Goal: Task Accomplishment & Management: Complete application form

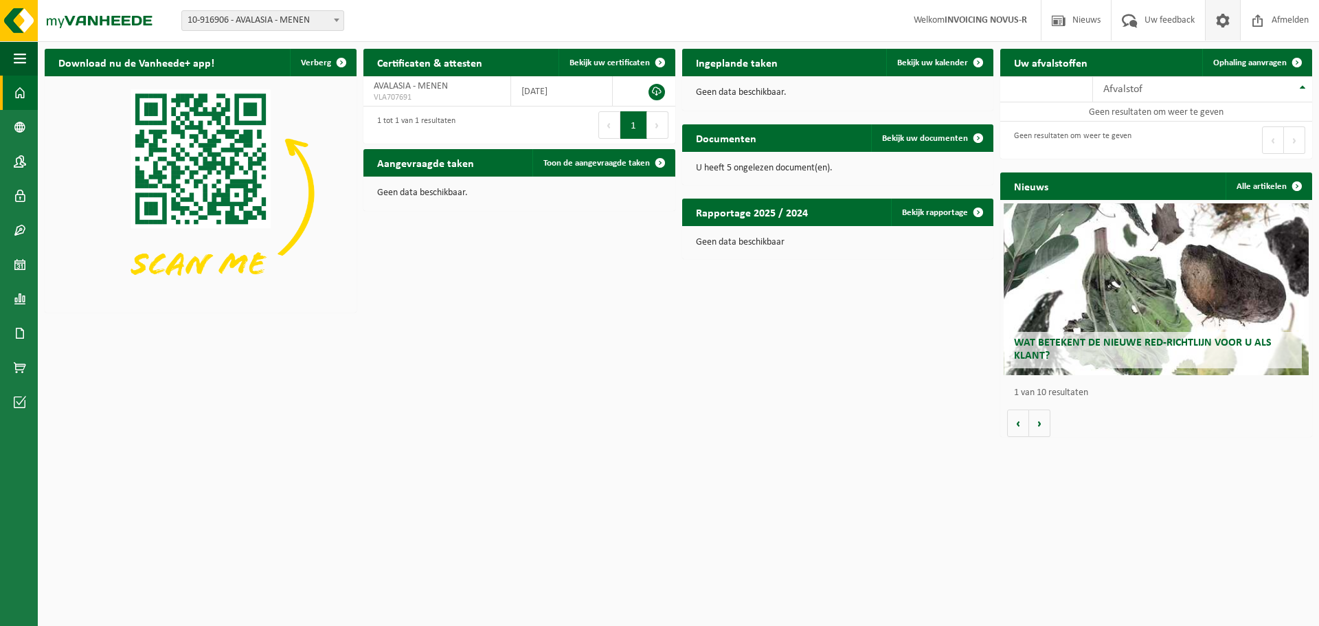
click at [1222, 25] on span at bounding box center [1222, 20] width 21 height 41
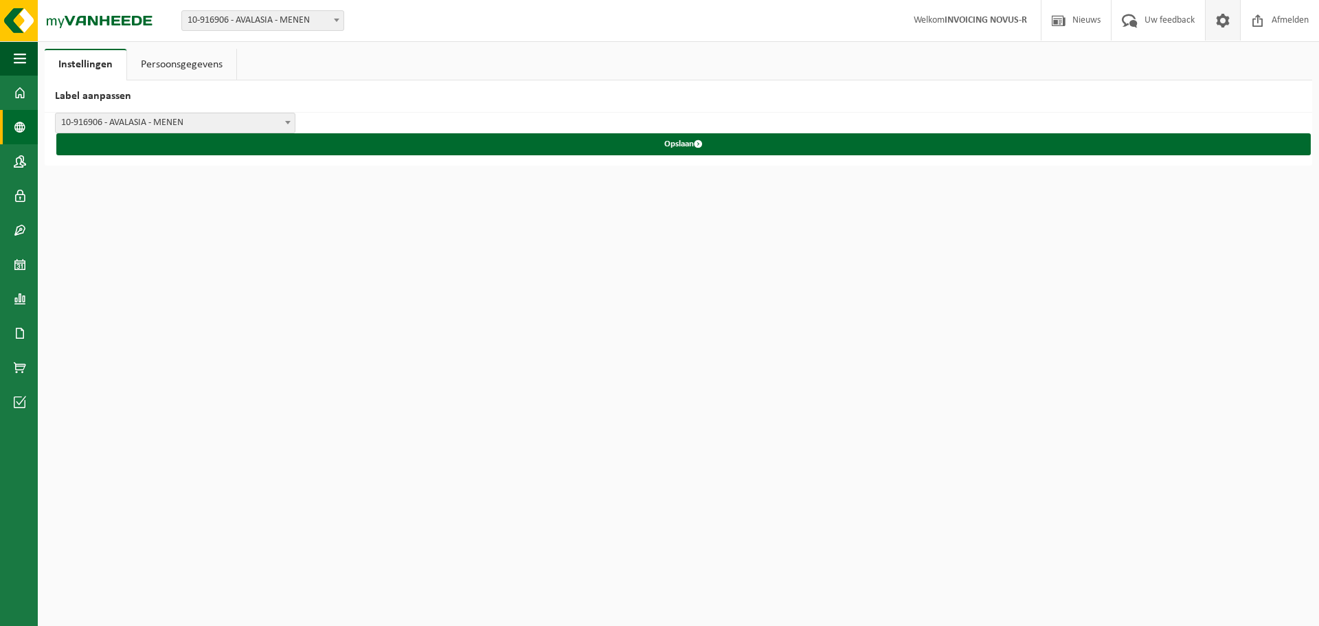
click at [18, 124] on span at bounding box center [20, 127] width 12 height 34
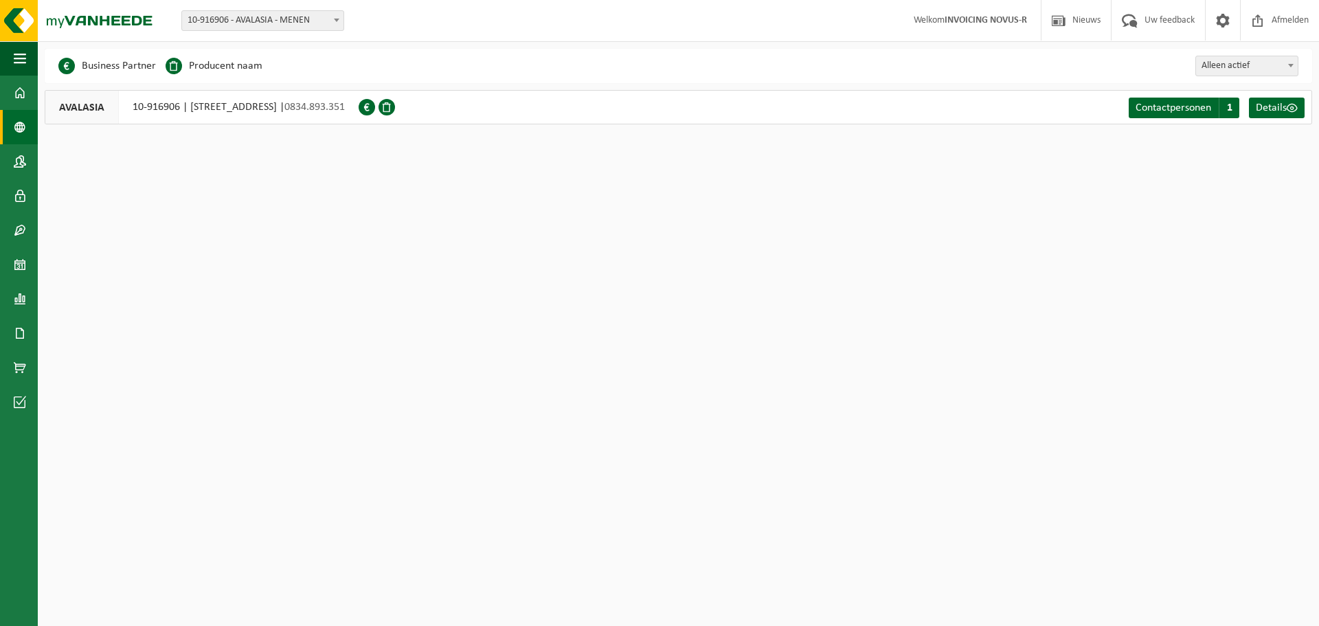
click at [308, 17] on span "10-916906 - AVALASIA - MENEN" at bounding box center [262, 20] width 161 height 19
select select "133359"
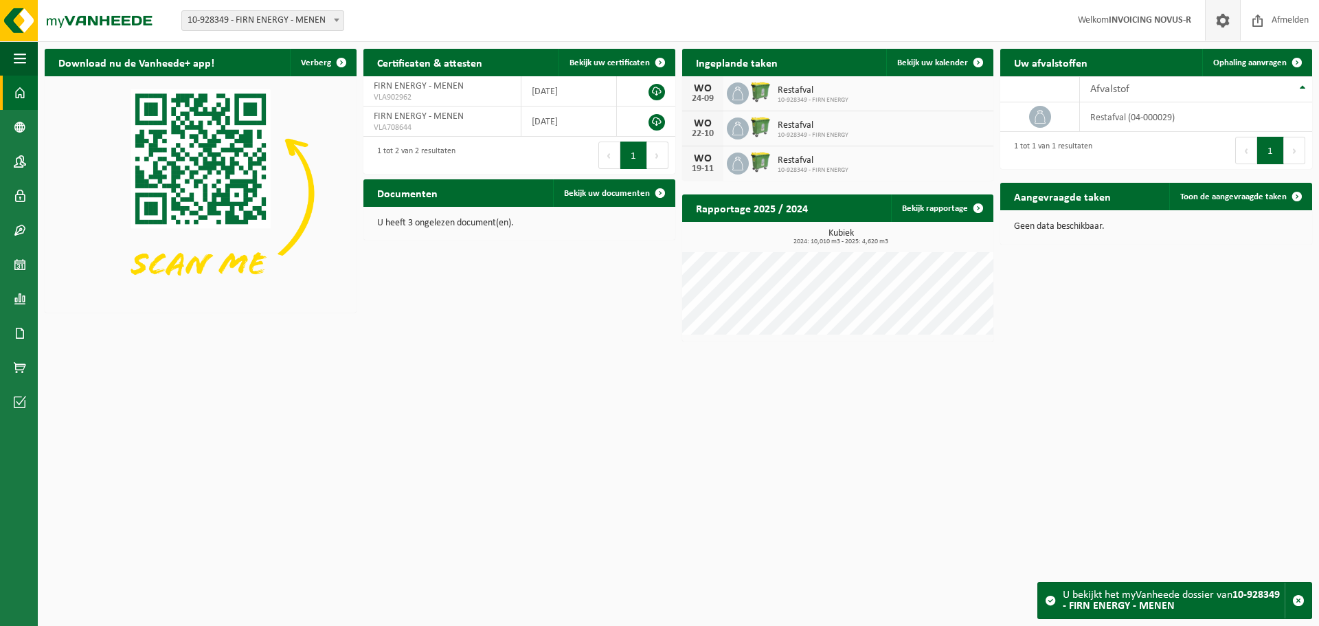
click at [1219, 21] on span at bounding box center [1222, 20] width 21 height 41
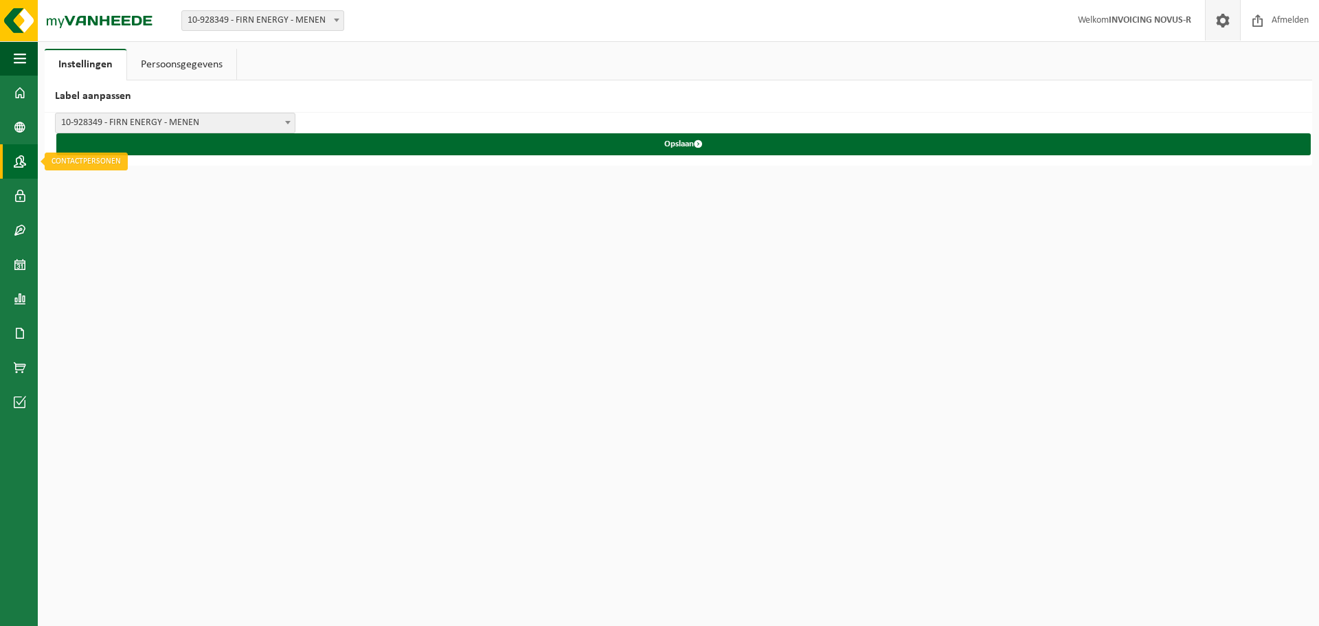
click at [12, 157] on link "Contactpersonen" at bounding box center [19, 161] width 38 height 34
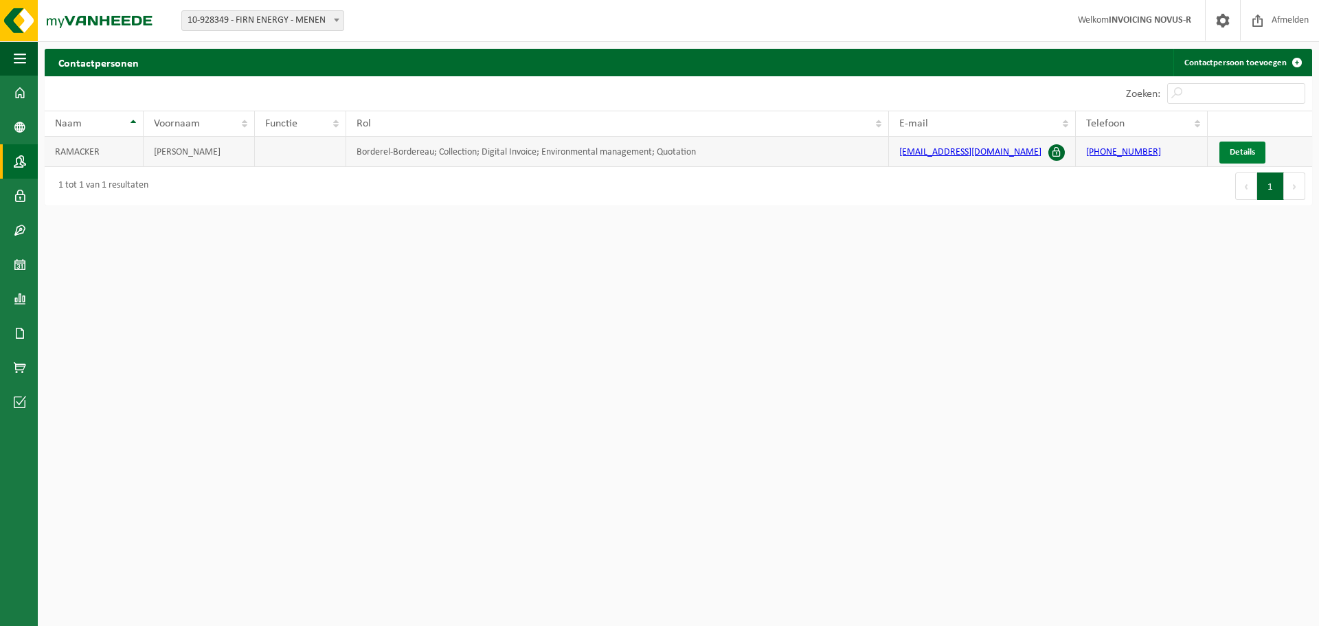
click at [1234, 152] on span "Details" at bounding box center [1241, 152] width 25 height 9
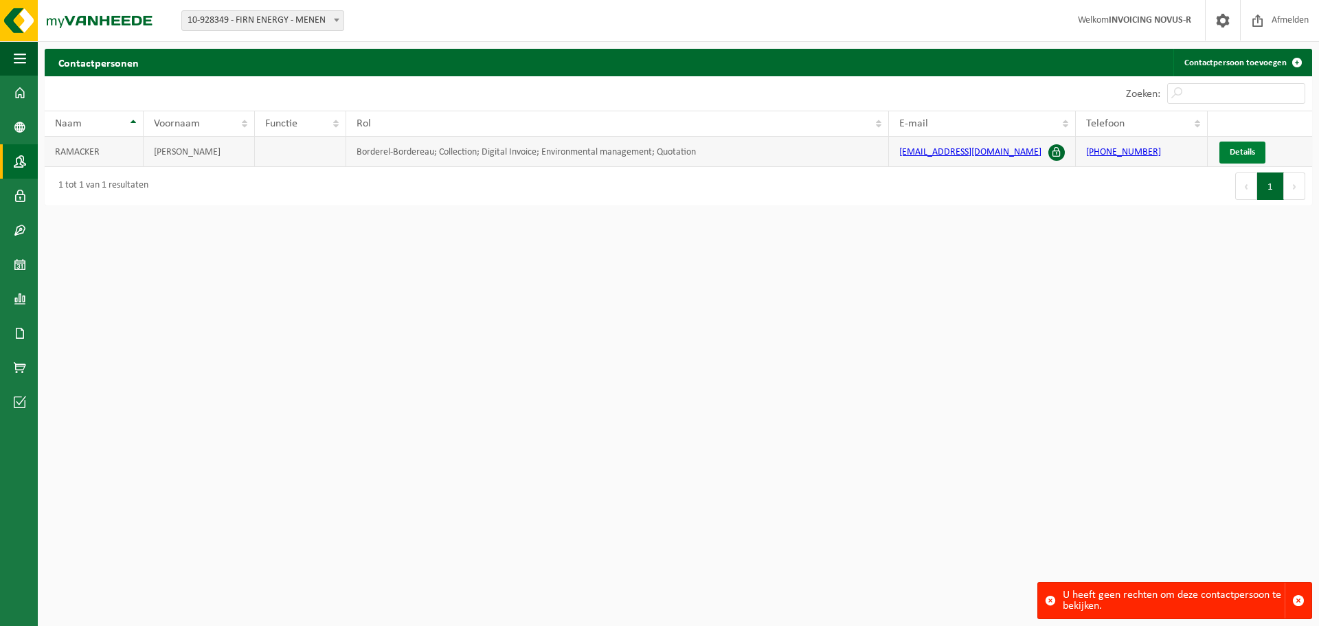
click at [1245, 148] on span "Details" at bounding box center [1241, 152] width 25 height 9
click at [1250, 151] on span "Details" at bounding box center [1241, 152] width 25 height 9
click at [1055, 148] on span at bounding box center [1056, 152] width 16 height 16
click at [1055, 150] on span at bounding box center [1056, 152] width 16 height 16
click at [104, 156] on td "RAMACKER" at bounding box center [94, 152] width 99 height 30
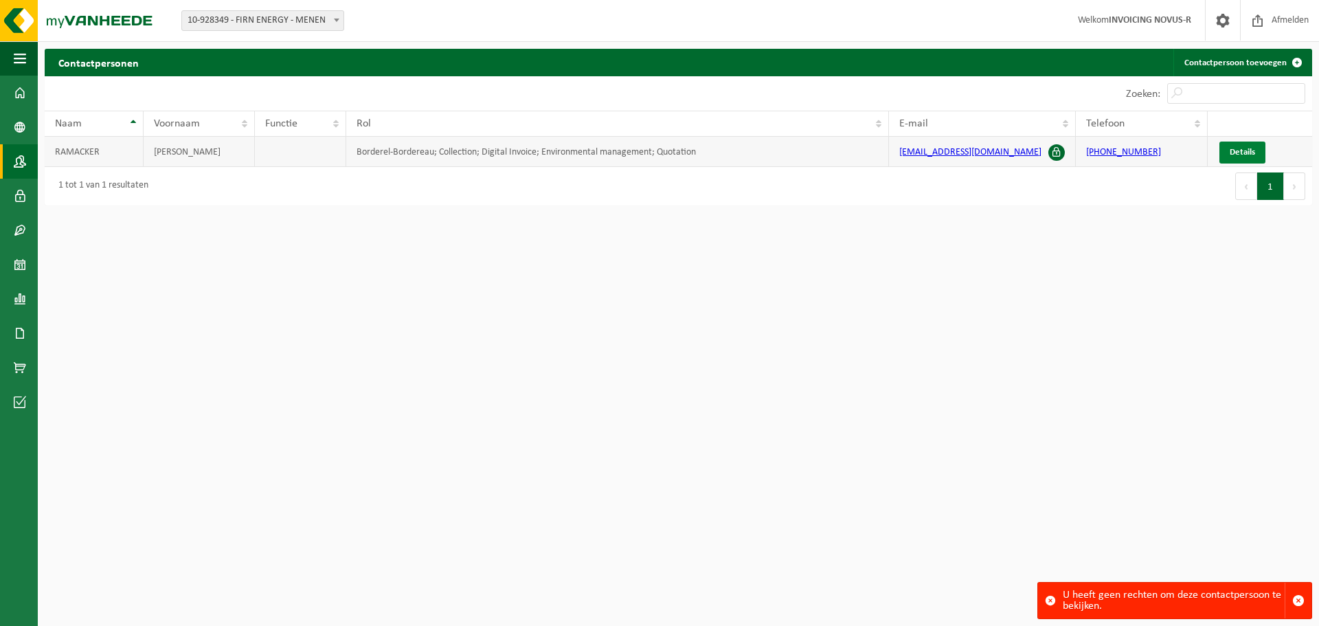
click at [1228, 148] on link "Details" at bounding box center [1242, 152] width 46 height 22
click at [1237, 65] on link "Contactpersoon toevoegen" at bounding box center [1241, 62] width 137 height 27
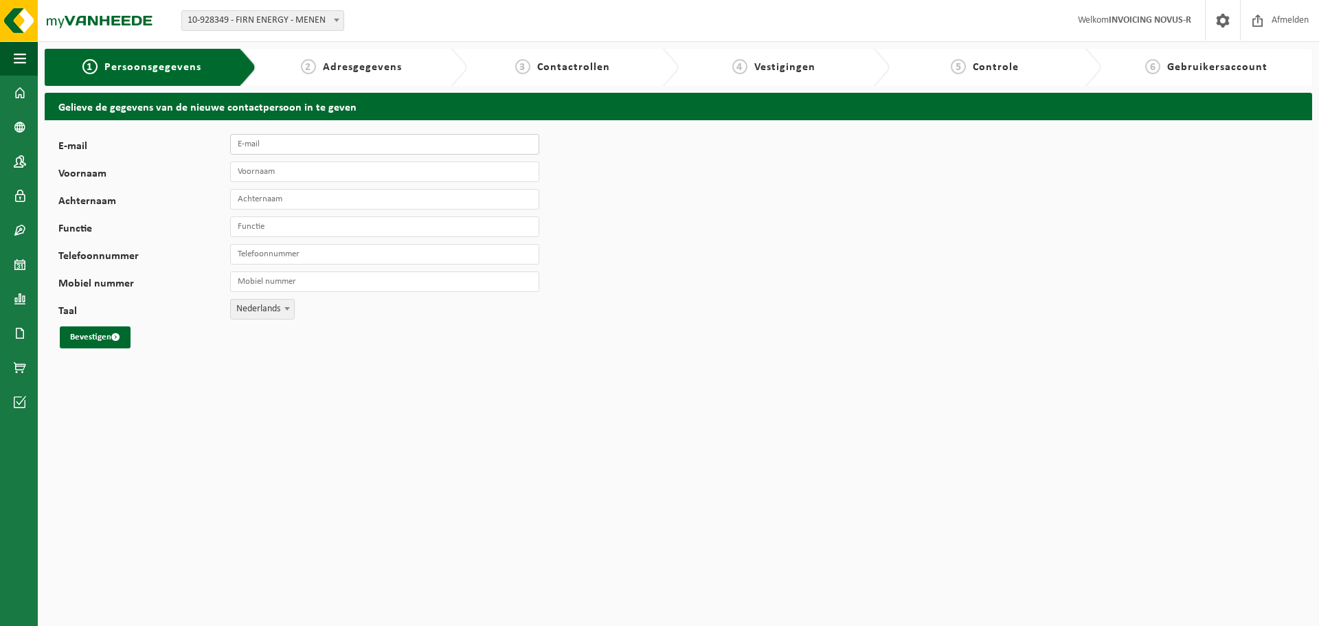
click at [278, 141] on input "E-mail" at bounding box center [384, 144] width 309 height 21
type input "admin@novus-r.be"
type input "Brigitte"
type input "Lampo"
type input "ma"
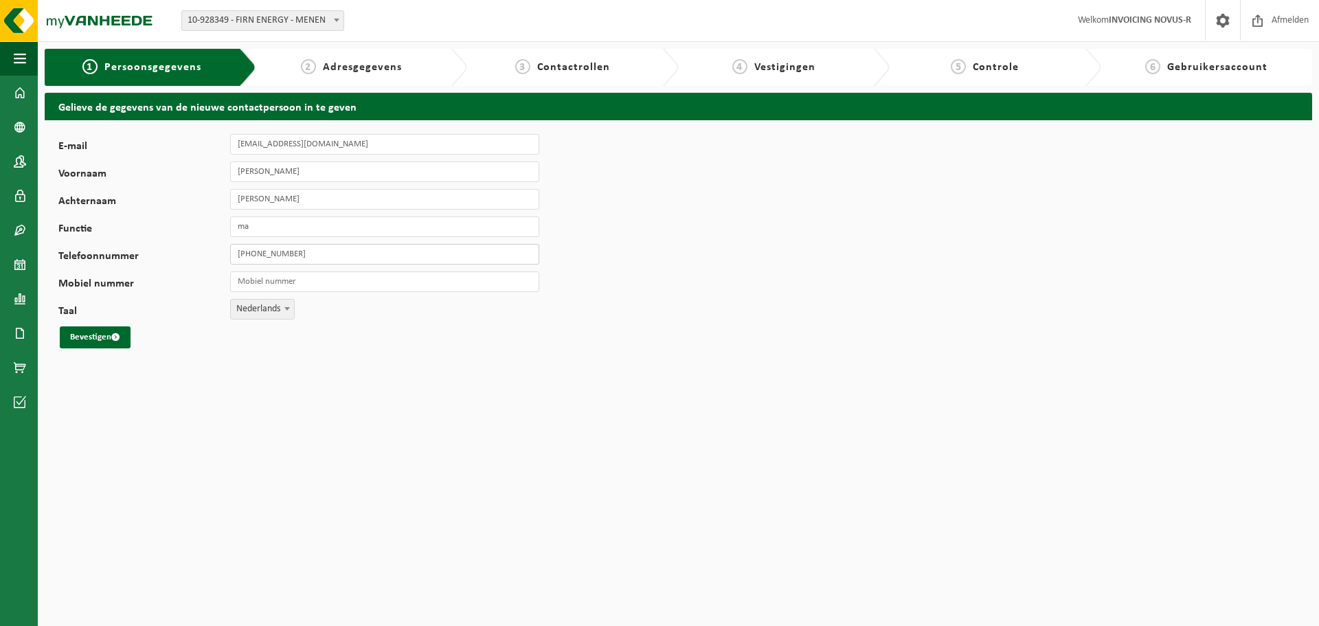
type input "+32 477 30 02 12"
click at [294, 283] on input "Mobiel nummer" at bounding box center [384, 281] width 309 height 21
type input "+32 477 30 02 12"
drag, startPoint x: 298, startPoint y: 260, endPoint x: 203, endPoint y: 260, distance: 94.8
click at [203, 260] on div "Telefoonnummer +32 477 30 02 12" at bounding box center [305, 254] width 495 height 21
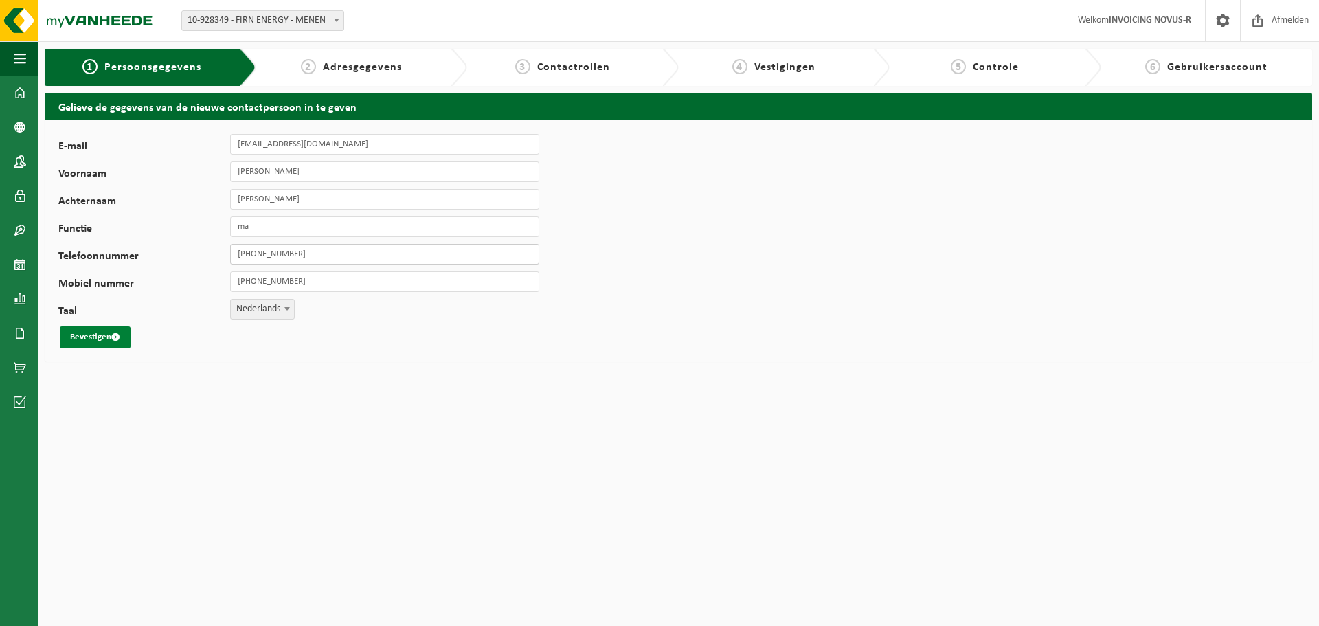
type input "+32 56 19 88 77"
click at [108, 339] on button "Bevestigen" at bounding box center [95, 337] width 71 height 22
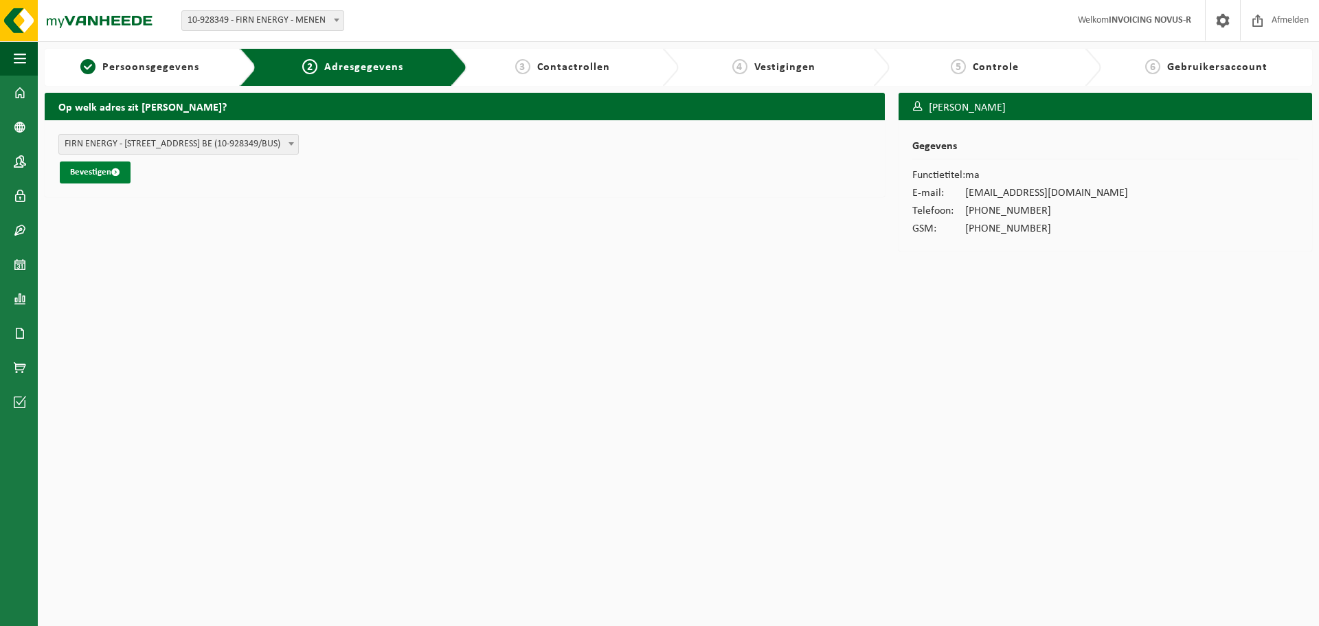
click at [101, 173] on button "Bevestigen" at bounding box center [95, 172] width 71 height 22
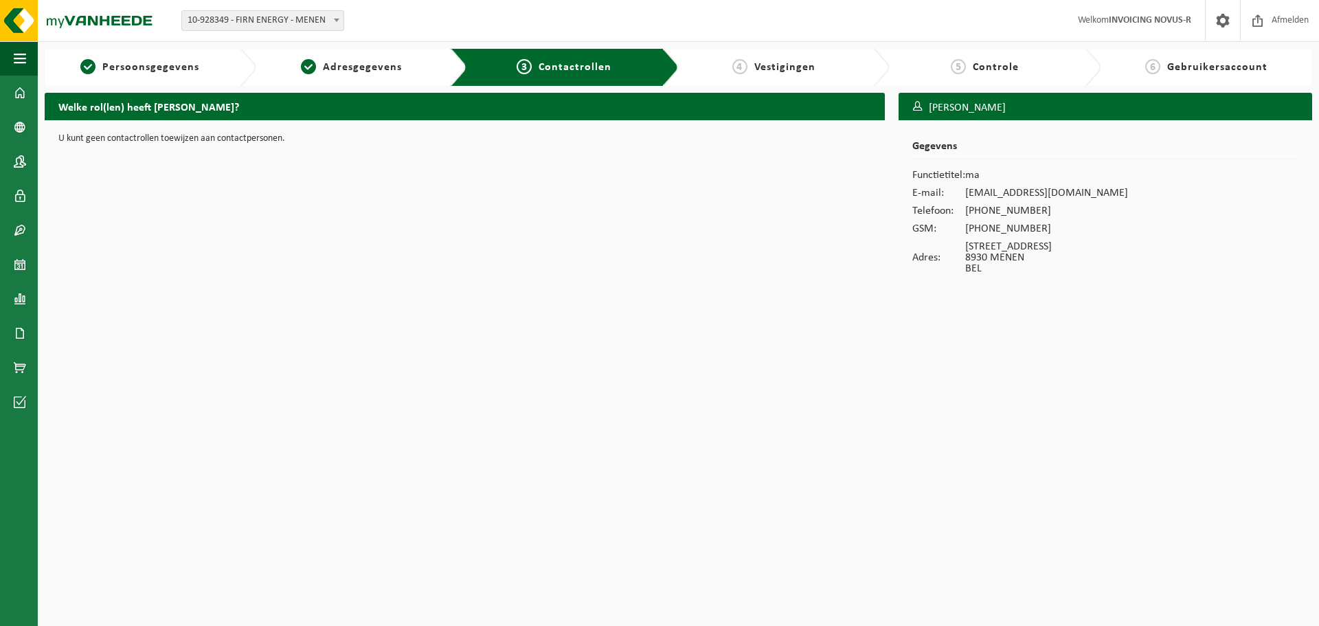
click at [762, 76] on div "4 Vestigingen" at bounding box center [785, 67] width 212 height 37
click at [21, 62] on span "button" at bounding box center [20, 58] width 12 height 34
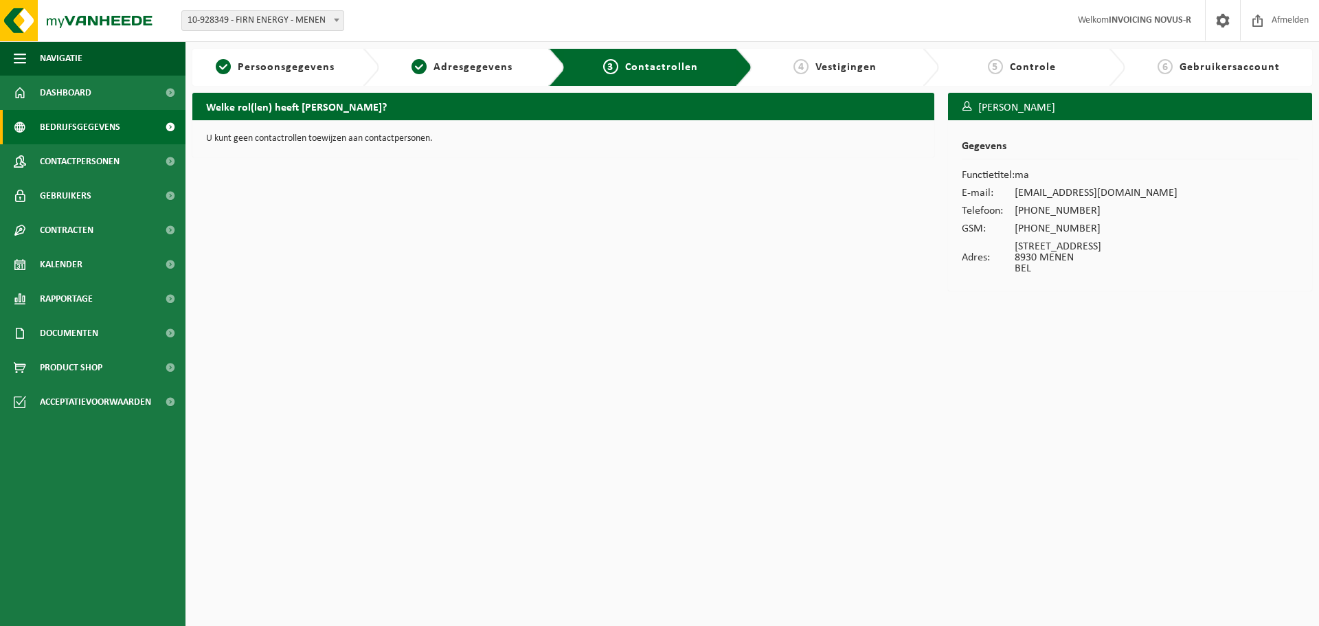
click at [39, 115] on link "Bedrijfsgegevens" at bounding box center [92, 127] width 185 height 34
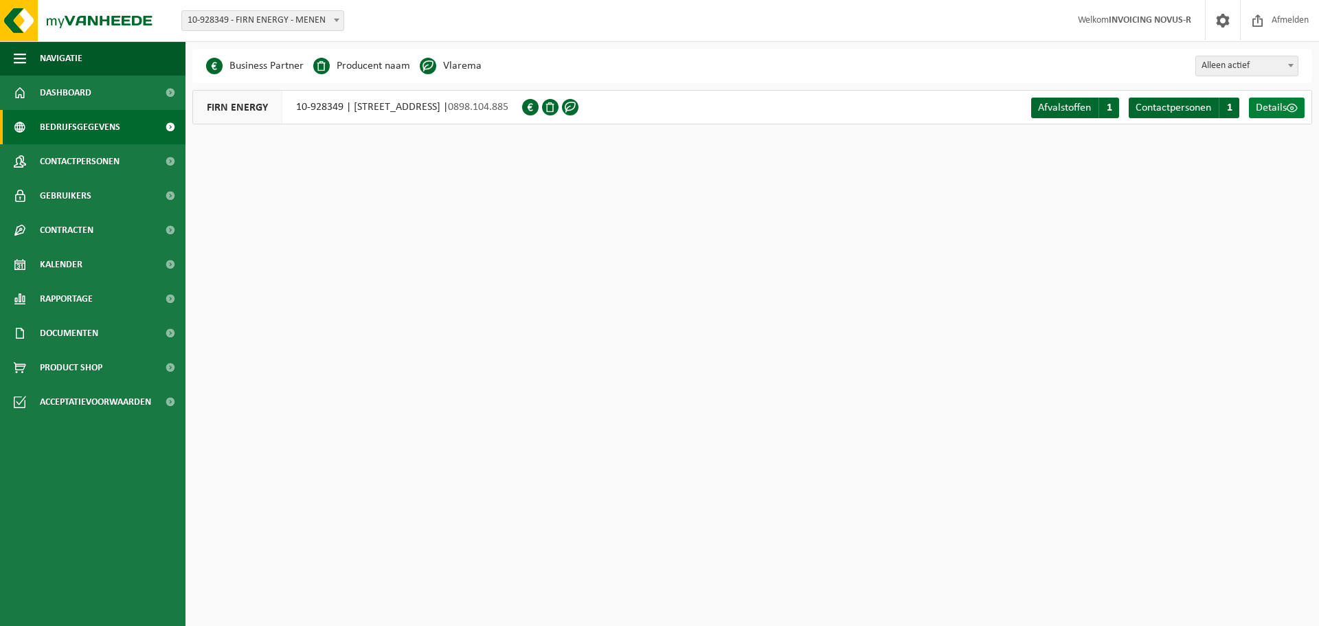
click at [1272, 103] on span "Details" at bounding box center [1270, 107] width 31 height 11
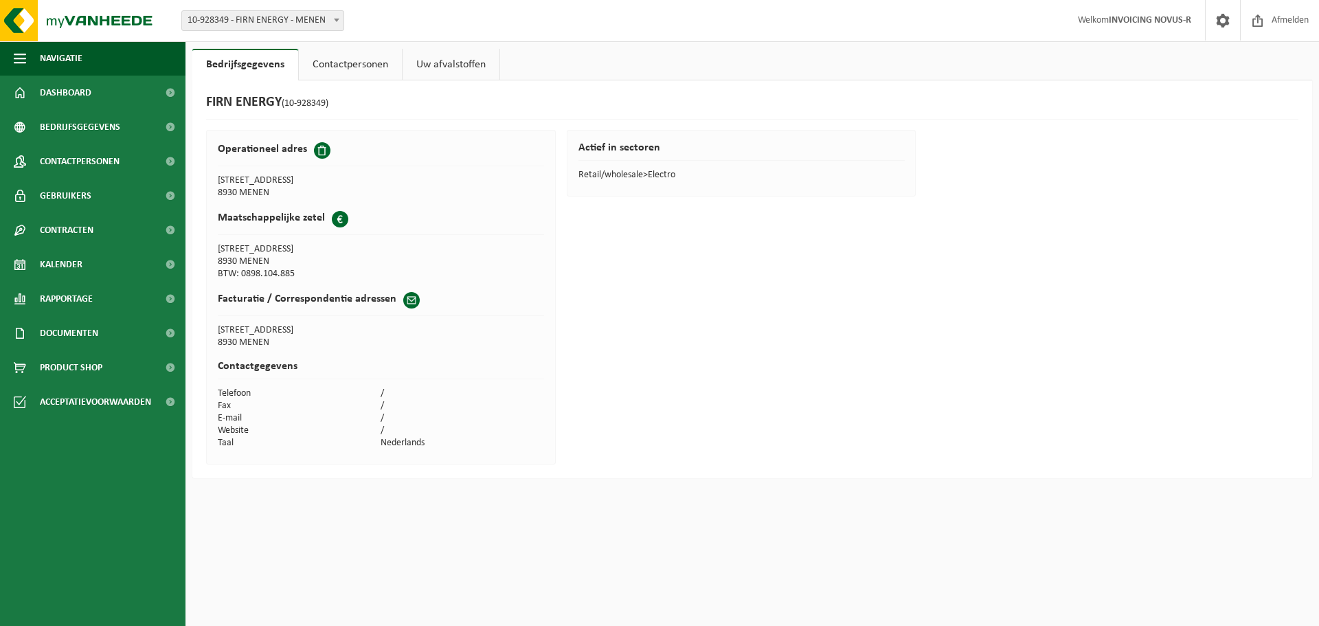
click at [345, 73] on link "Contactpersonen" at bounding box center [350, 65] width 103 height 32
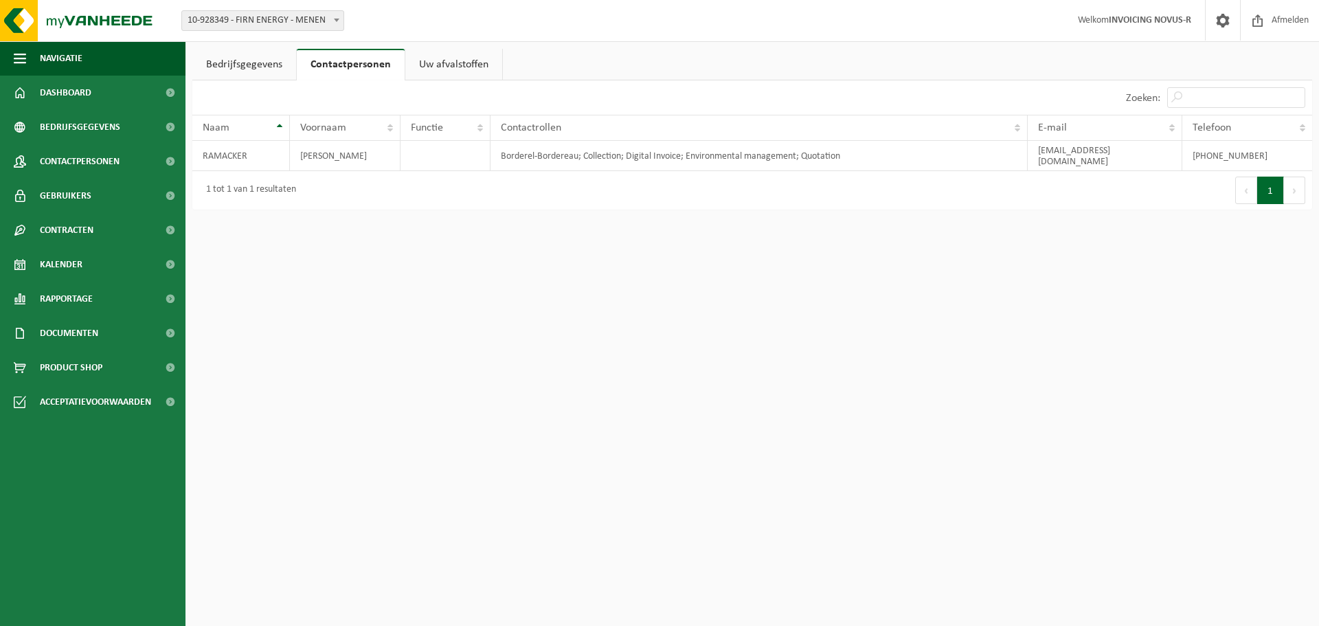
click at [421, 61] on link "Uw afvalstoffen" at bounding box center [453, 65] width 97 height 32
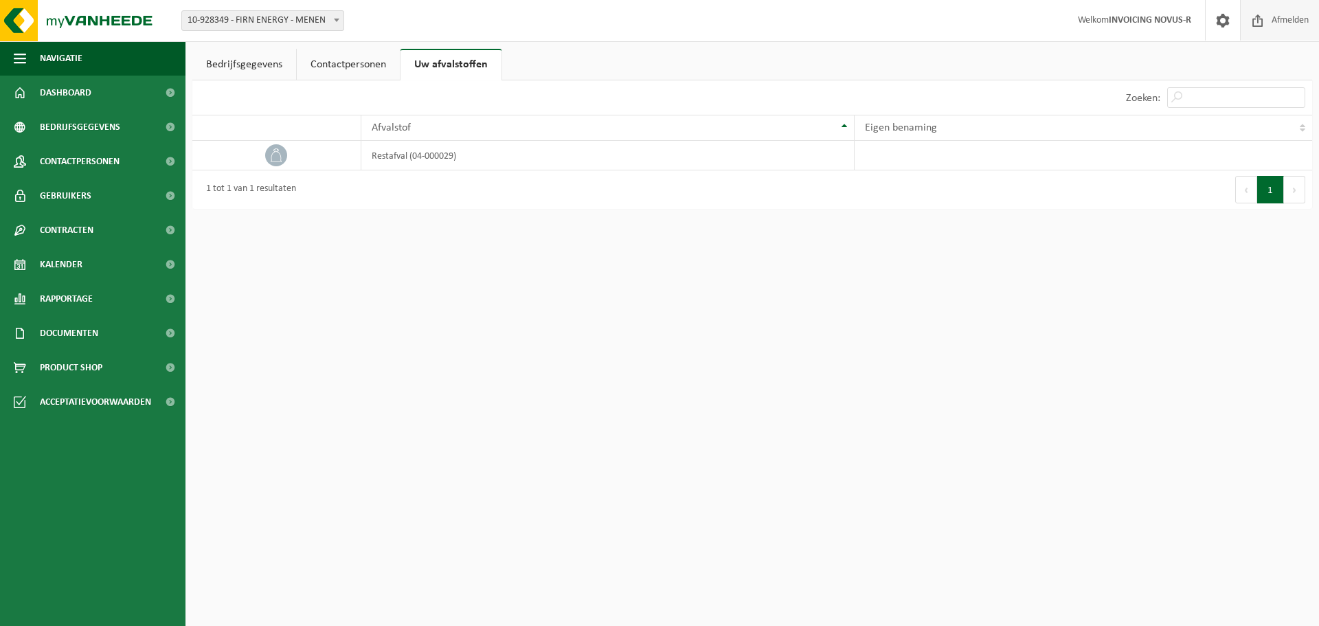
click at [1264, 15] on span at bounding box center [1257, 20] width 21 height 41
